Goal: Entertainment & Leisure: Browse casually

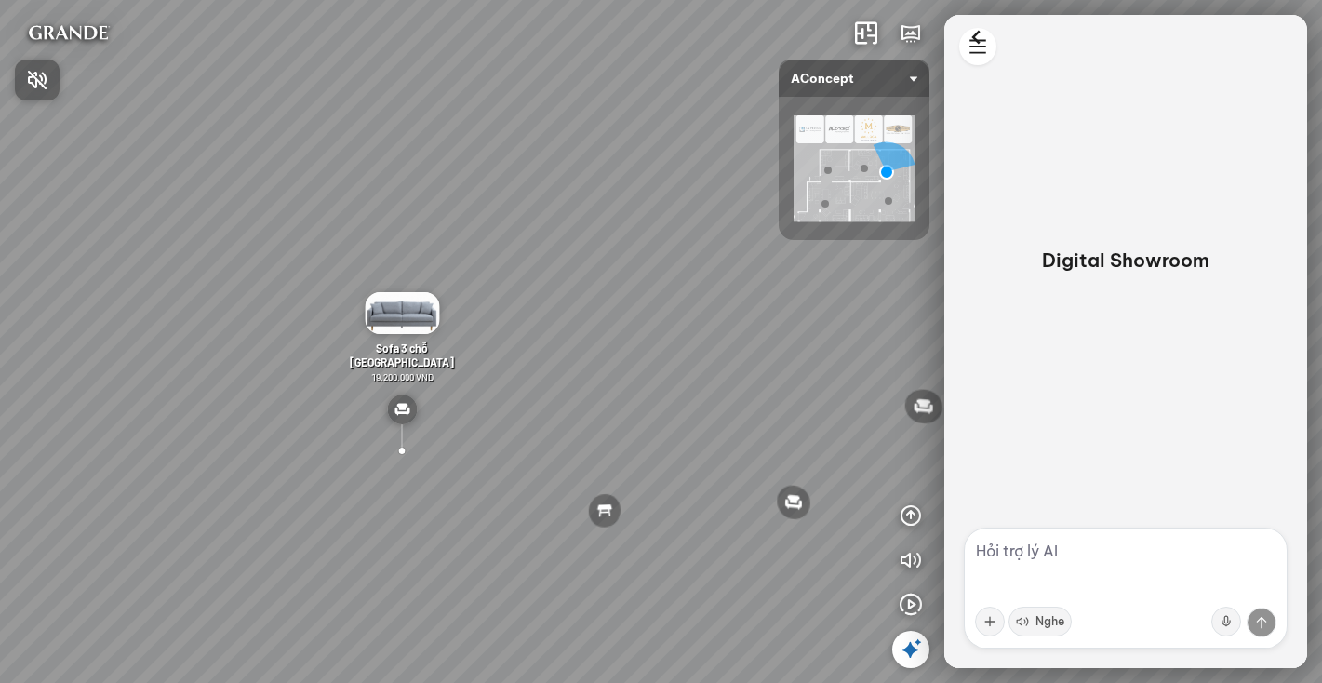
drag, startPoint x: 36, startPoint y: 79, endPoint x: 49, endPoint y: 85, distance: 14.2
click at [36, 79] on icon "button" at bounding box center [37, 80] width 22 height 22
